Goal: Download file/media

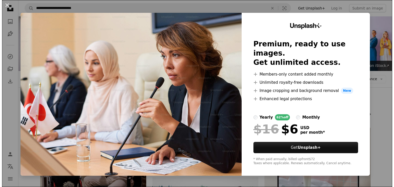
scroll to position [4245, 0]
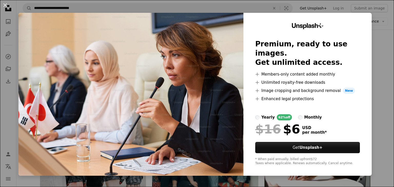
click at [374, 60] on div "An X shape Unsplash+ Premium, ready to use images. Get unlimited access. A plus…" at bounding box center [197, 93] width 394 height 187
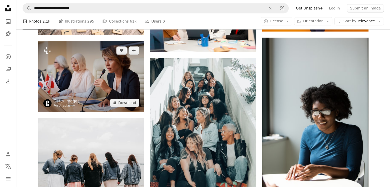
click at [117, 61] on img at bounding box center [91, 76] width 106 height 71
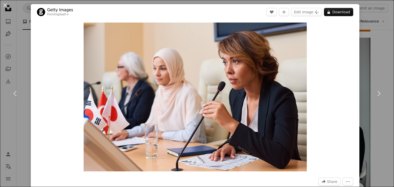
click at [368, 68] on div "An X shape Chevron left Chevron right Getty Images For Unsplash+ A heart A plus…" at bounding box center [197, 93] width 394 height 187
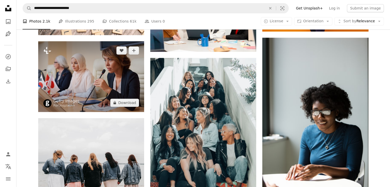
click at [101, 94] on img at bounding box center [91, 76] width 106 height 71
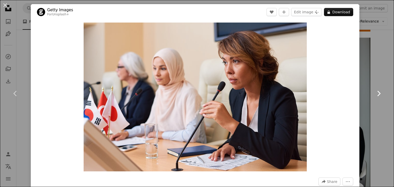
click at [378, 94] on icon at bounding box center [379, 93] width 3 height 5
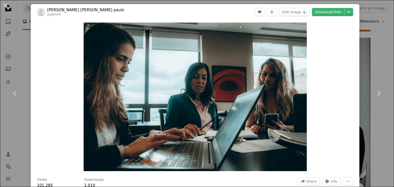
click at [372, 56] on div "An X shape Chevron left Chevron right [PERSON_NAME] [PERSON_NAME] paulo jaypme4…" at bounding box center [197, 93] width 394 height 187
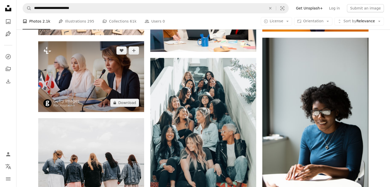
click at [104, 69] on img at bounding box center [91, 76] width 106 height 71
